Goal: Find specific page/section: Find specific page/section

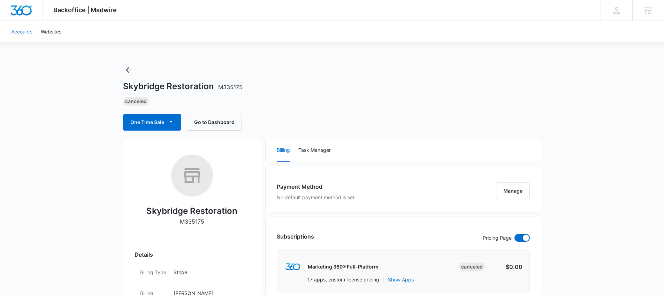
click at [20, 33] on link "Accounts" at bounding box center [22, 31] width 30 height 21
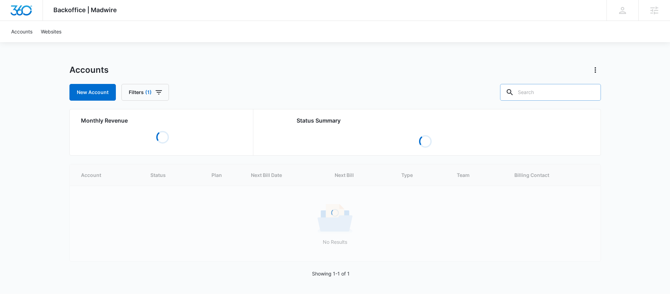
click at [557, 93] on input "text" at bounding box center [550, 92] width 101 height 17
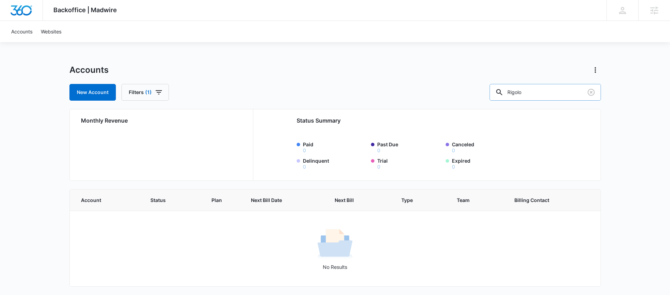
click at [537, 97] on input "Rigolo" at bounding box center [544, 92] width 111 height 17
drag, startPoint x: 545, startPoint y: 95, endPoint x: 490, endPoint y: 91, distance: 54.9
click at [490, 92] on div "New Account Filters (1) Rigolo" at bounding box center [334, 92] width 531 height 17
type input "X-Golf"
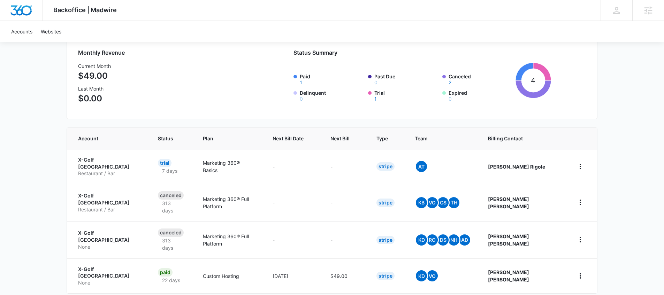
scroll to position [75, 0]
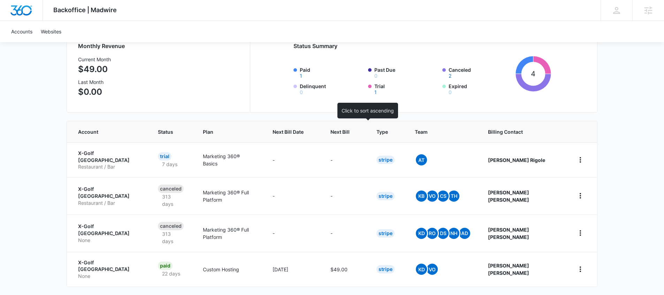
click at [350, 130] on span "Next Bill" at bounding box center [340, 131] width 19 height 7
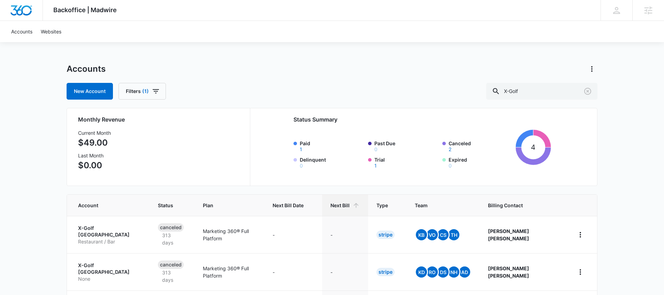
scroll to position [1, 0]
click at [350, 202] on span "Next Bill" at bounding box center [340, 205] width 19 height 7
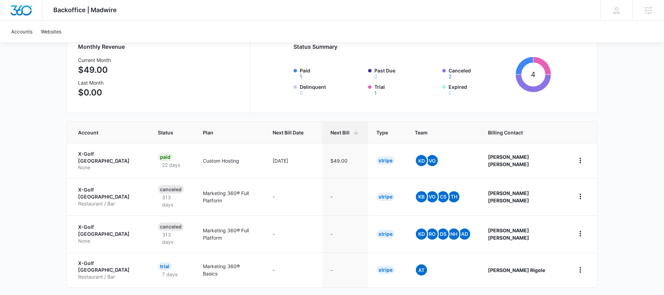
scroll to position [75, 0]
click at [121, 155] on p "X-Golf [GEOGRAPHIC_DATA]" at bounding box center [109, 157] width 63 height 14
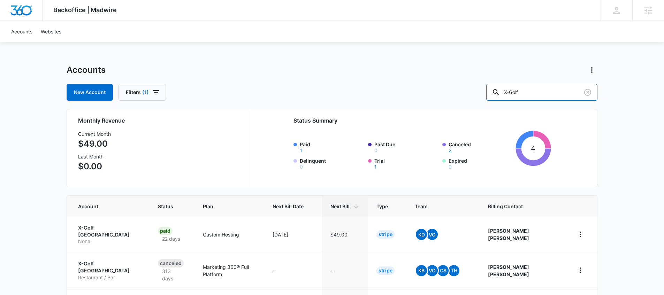
drag, startPoint x: 550, startPoint y: 91, endPoint x: 472, endPoint y: 77, distance: 79.0
click at [472, 77] on div "Accounts New Account Filters (1) X-Golf" at bounding box center [332, 83] width 531 height 36
click at [542, 89] on input "text" at bounding box center [547, 92] width 101 height 17
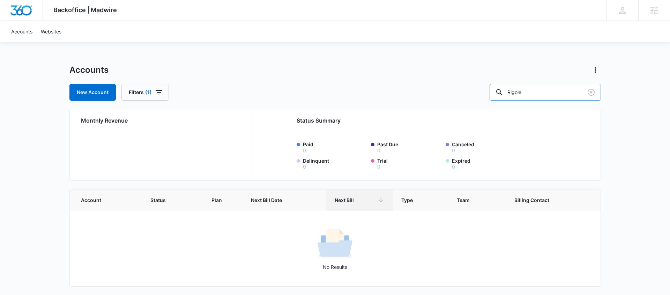
click at [557, 92] on input "Rigole" at bounding box center [544, 92] width 111 height 17
drag, startPoint x: 555, startPoint y: 92, endPoint x: 450, endPoint y: 84, distance: 105.6
click at [449, 89] on div "New Account Filters (1) Rigole" at bounding box center [334, 92] width 531 height 17
type input "X-Golf"
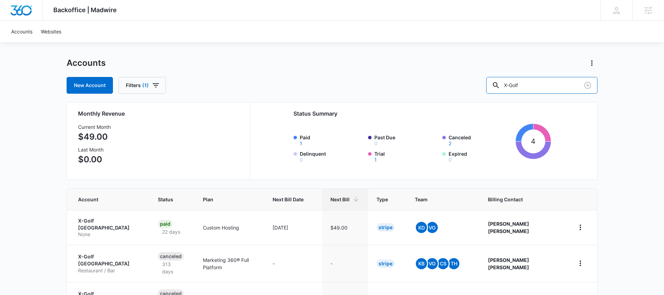
scroll to position [75, 0]
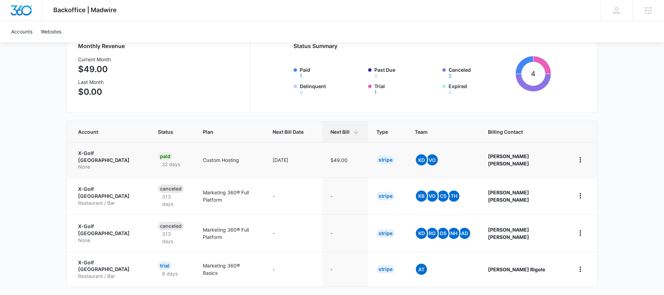
click at [248, 146] on td "Custom Hosting" at bounding box center [230, 160] width 70 height 35
click at [248, 157] on p "Custom Hosting" at bounding box center [229, 160] width 53 height 7
click at [231, 157] on p "Custom Hosting" at bounding box center [229, 160] width 53 height 7
click at [132, 164] on p "None" at bounding box center [109, 167] width 63 height 7
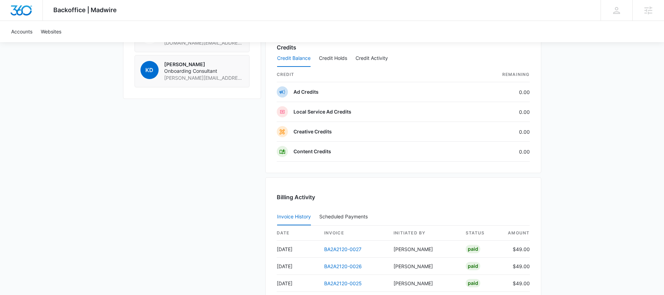
scroll to position [688, 0]
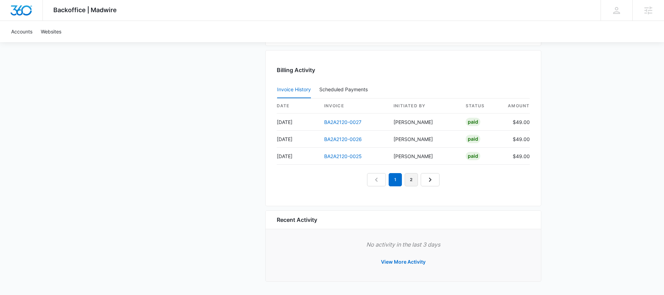
click at [412, 184] on link "2" at bounding box center [411, 179] width 13 height 13
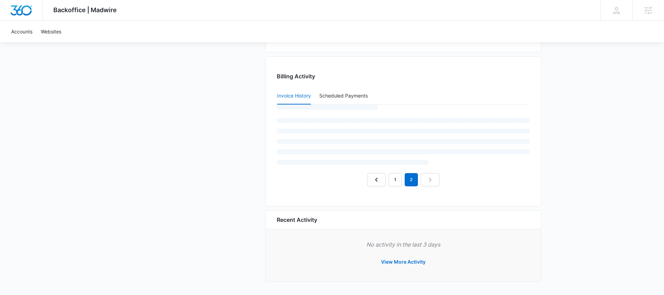
scroll to position [682, 0]
click at [357, 89] on button "Scheduled Payments 0" at bounding box center [344, 96] width 51 height 17
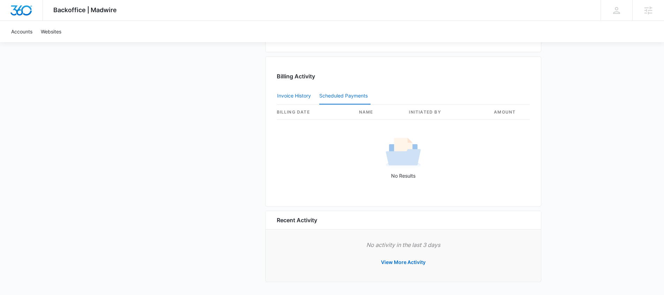
click at [305, 94] on button "Invoice History" at bounding box center [294, 96] width 34 height 17
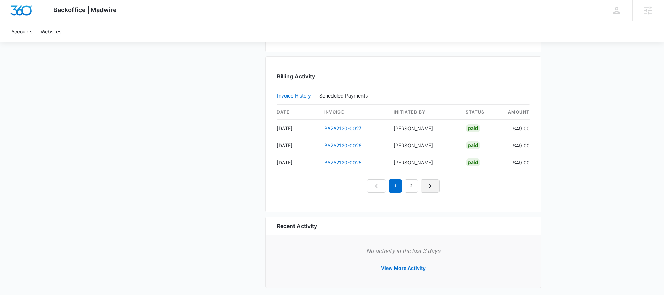
click at [436, 188] on link "Next Page" at bounding box center [430, 186] width 19 height 13
click at [435, 188] on icon "Next Page" at bounding box center [438, 186] width 8 height 8
click at [386, 187] on nav "1 2 3 4" at bounding box center [403, 186] width 105 height 13
click at [381, 187] on link "1" at bounding box center [379, 186] width 13 height 13
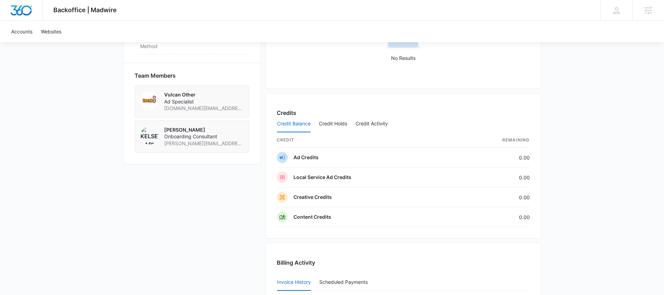
scroll to position [428, 0]
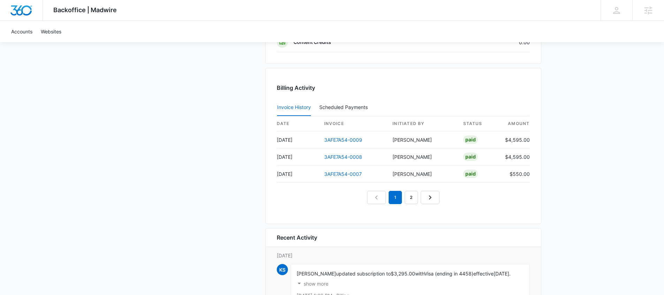
scroll to position [691, 0]
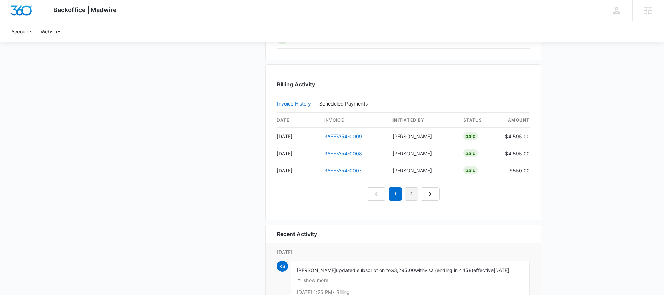
click at [408, 196] on link "2" at bounding box center [411, 194] width 13 height 13
click at [415, 193] on link "3" at bounding box center [419, 194] width 13 height 13
click at [389, 193] on link "1" at bounding box center [387, 194] width 13 height 13
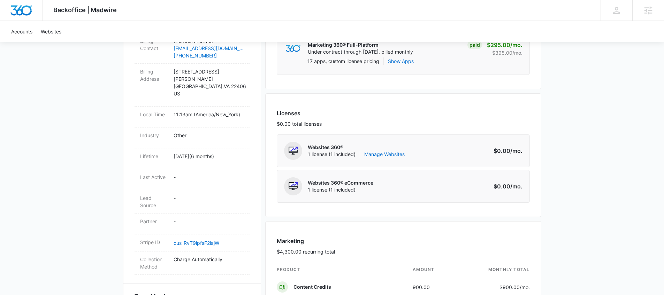
scroll to position [0, 0]
